Goal: Task Accomplishment & Management: Manage account settings

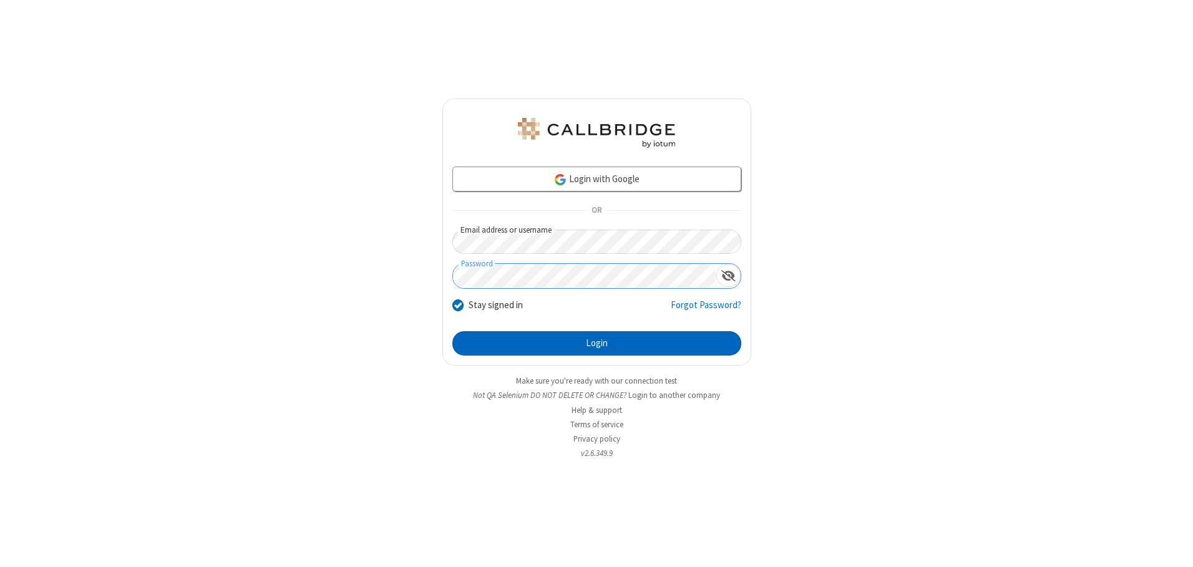
click at [597, 343] on button "Login" at bounding box center [596, 343] width 289 height 25
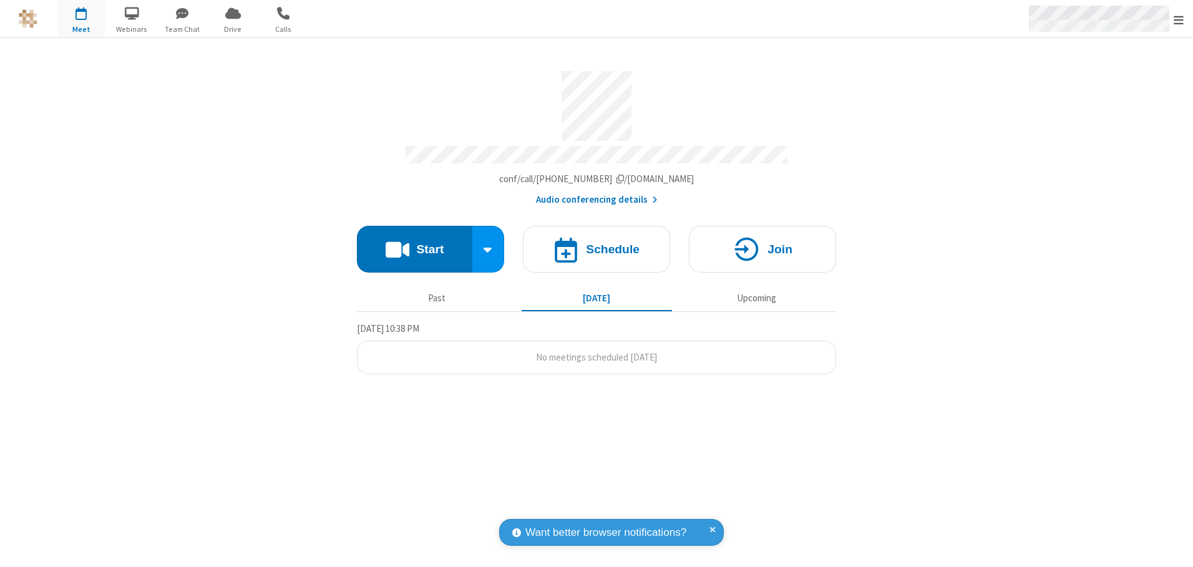
click at [1179, 19] on span "Open menu" at bounding box center [1179, 20] width 10 height 12
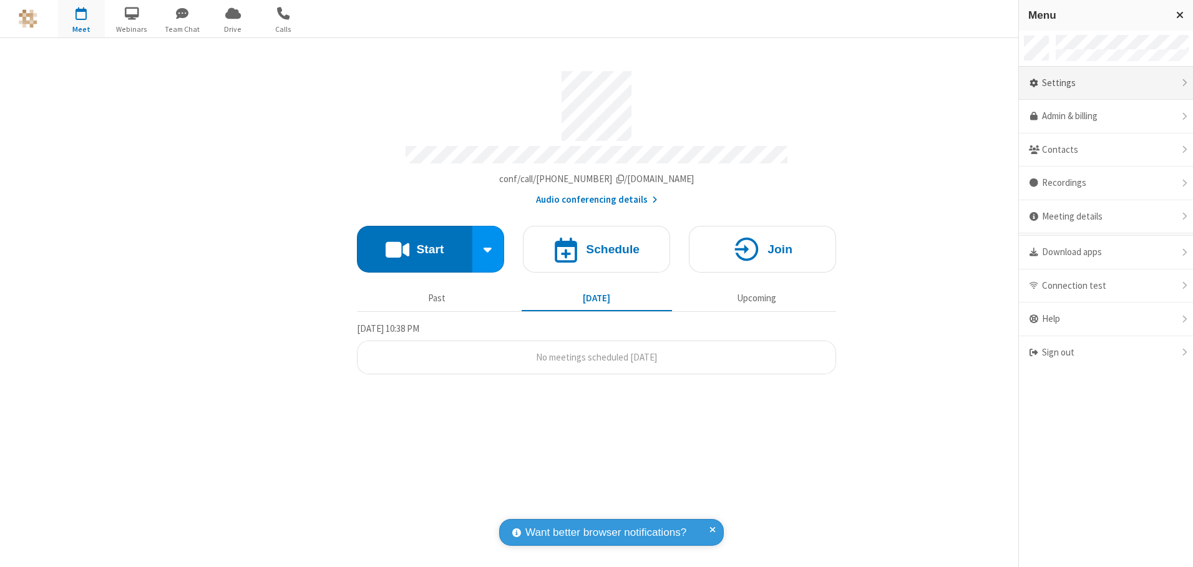
click at [1106, 83] on div "Settings" at bounding box center [1106, 84] width 174 height 34
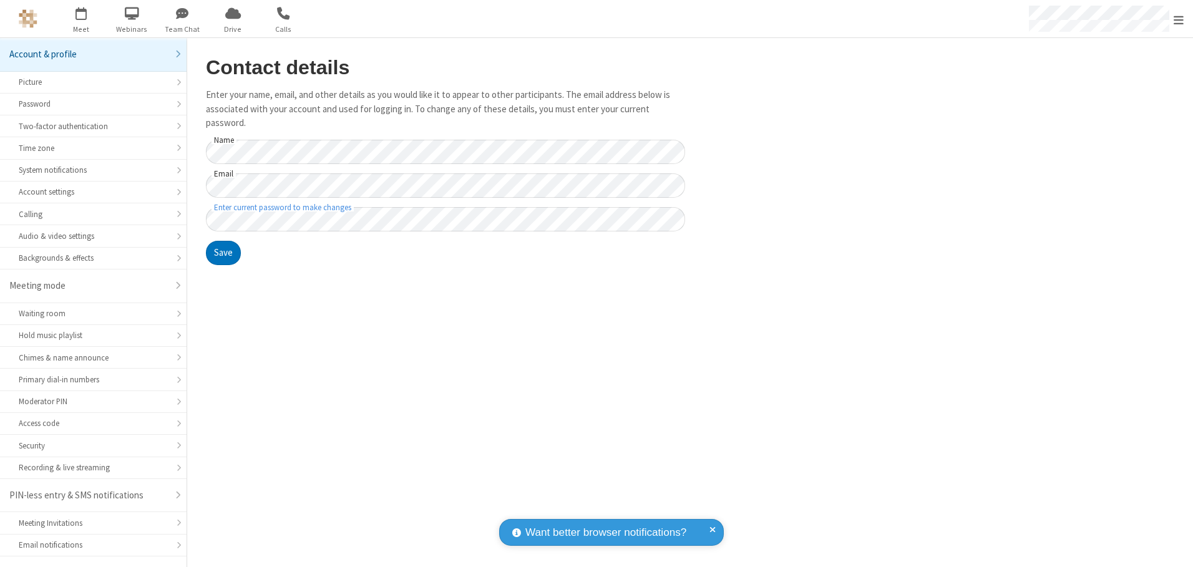
scroll to position [22, 0]
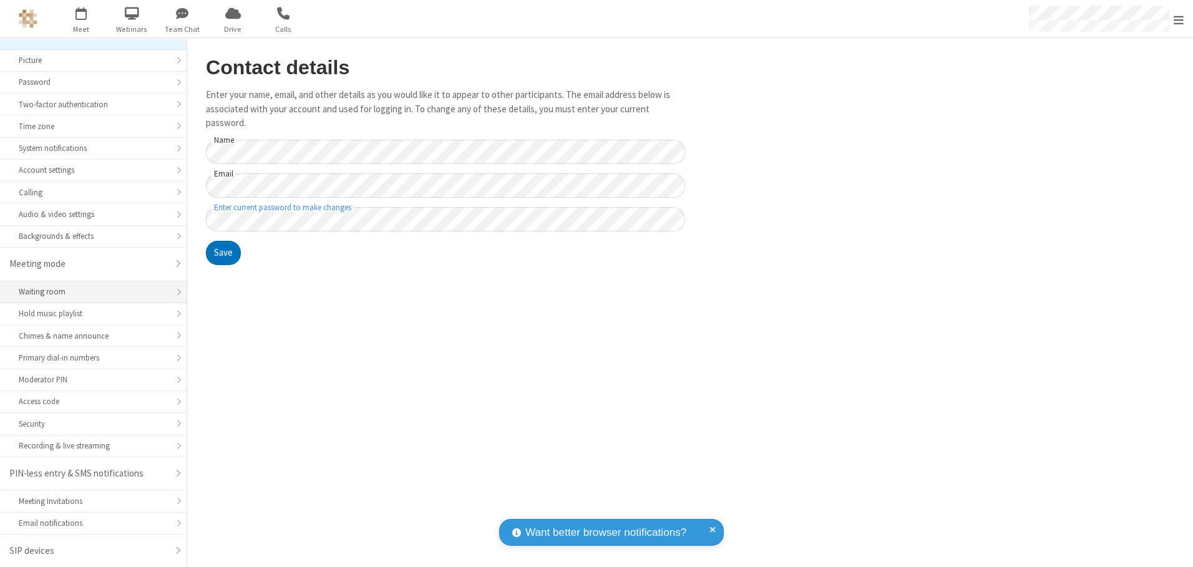
click at [89, 292] on div "Waiting room" at bounding box center [93, 292] width 149 height 12
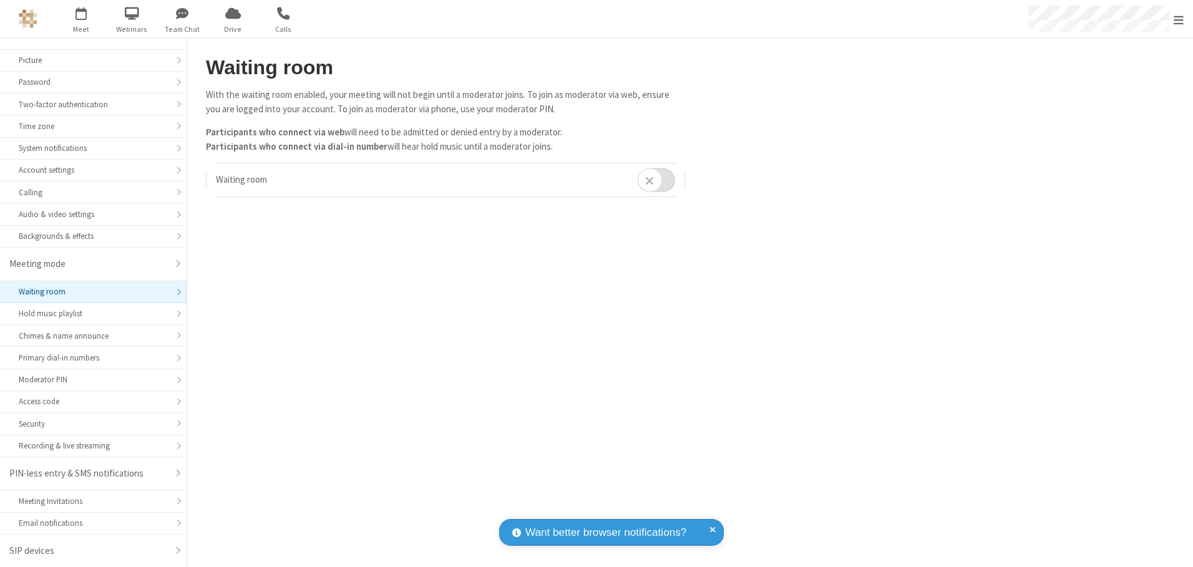
click at [656, 180] on input "checkbox" at bounding box center [656, 180] width 37 height 24
checkbox input "true"
click at [1179, 19] on span "Open menu" at bounding box center [1179, 20] width 10 height 12
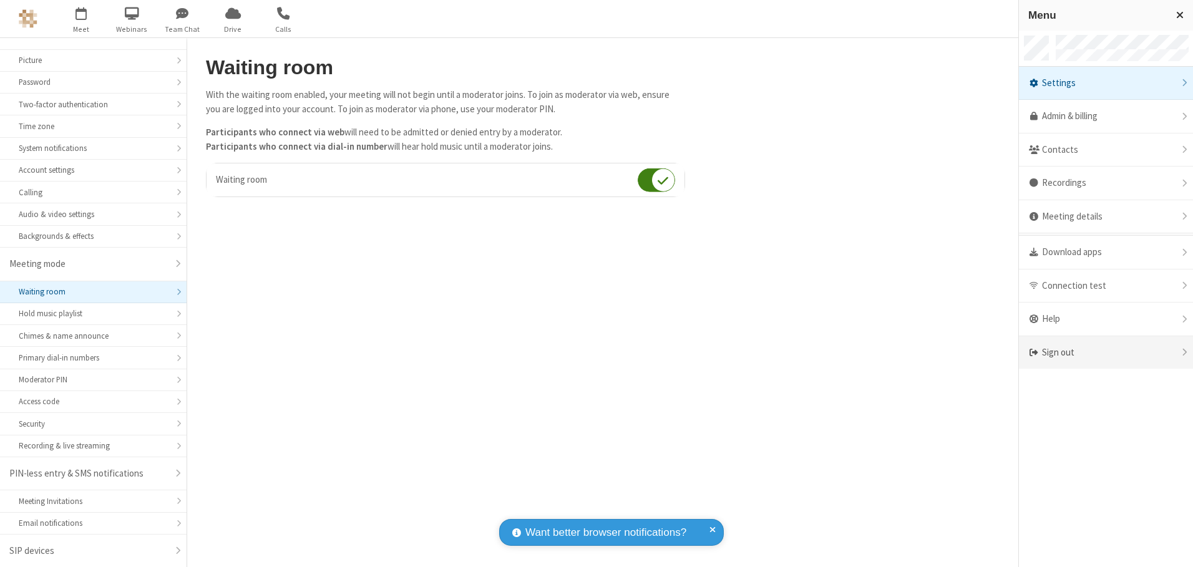
click at [1106, 353] on div "Sign out" at bounding box center [1106, 352] width 174 height 33
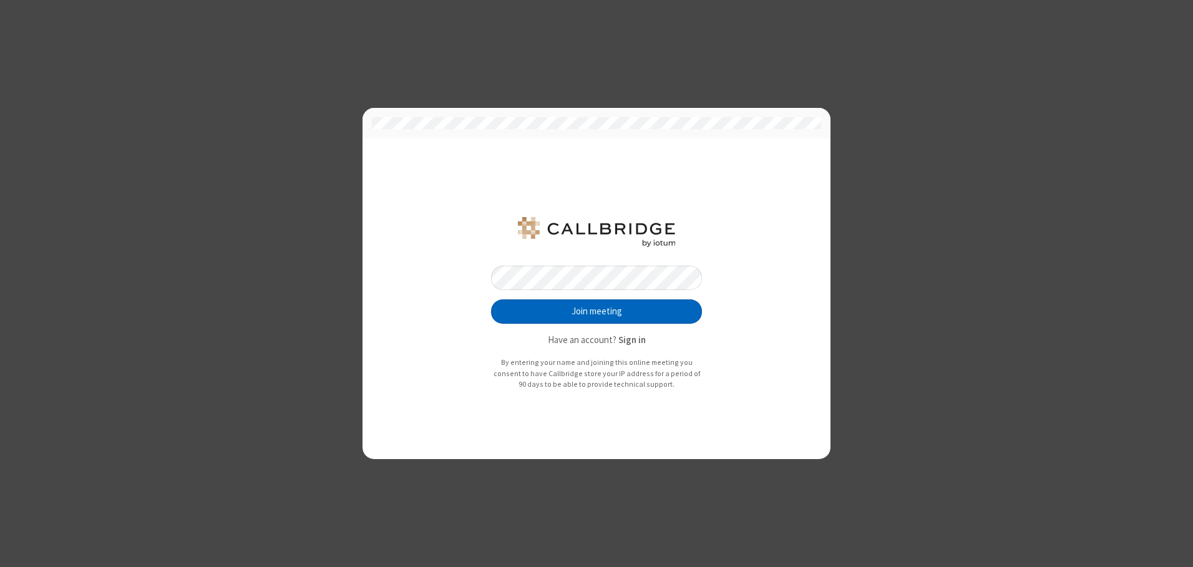
click at [597, 311] on button "Join meeting" at bounding box center [596, 312] width 211 height 25
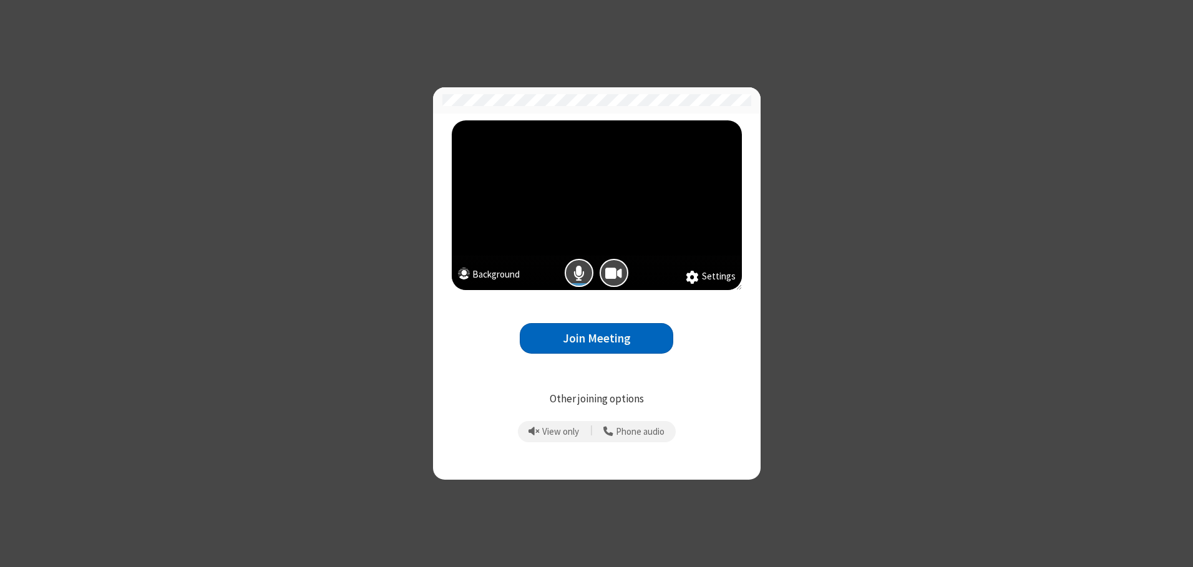
click at [597, 338] on button "Join Meeting" at bounding box center [596, 338] width 153 height 31
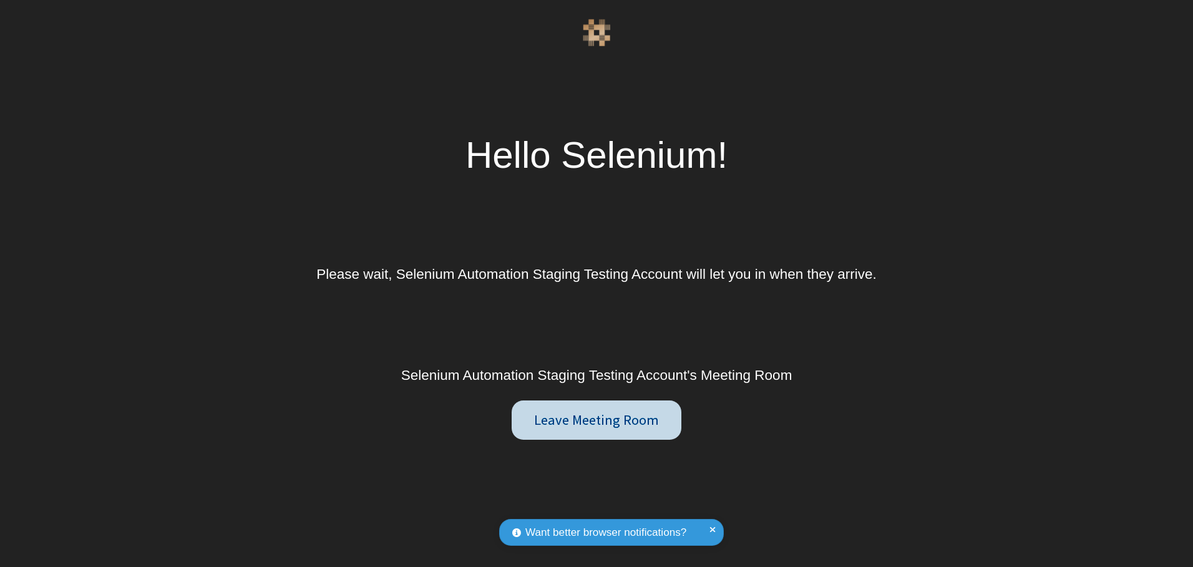
click at [596, 420] on button "Leave Meeting Room" at bounding box center [597, 420] width 170 height 39
